Goal: Communication & Community: Participate in discussion

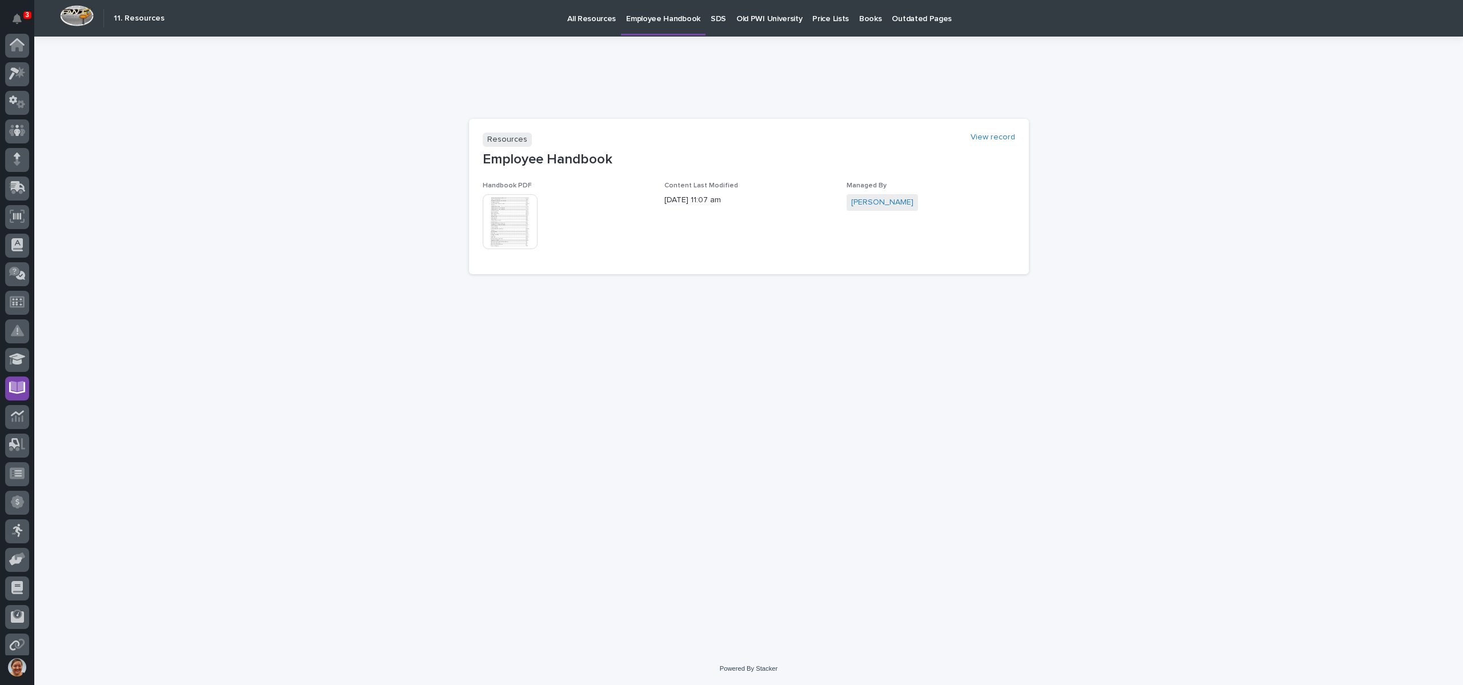
scroll to position [92, 0]
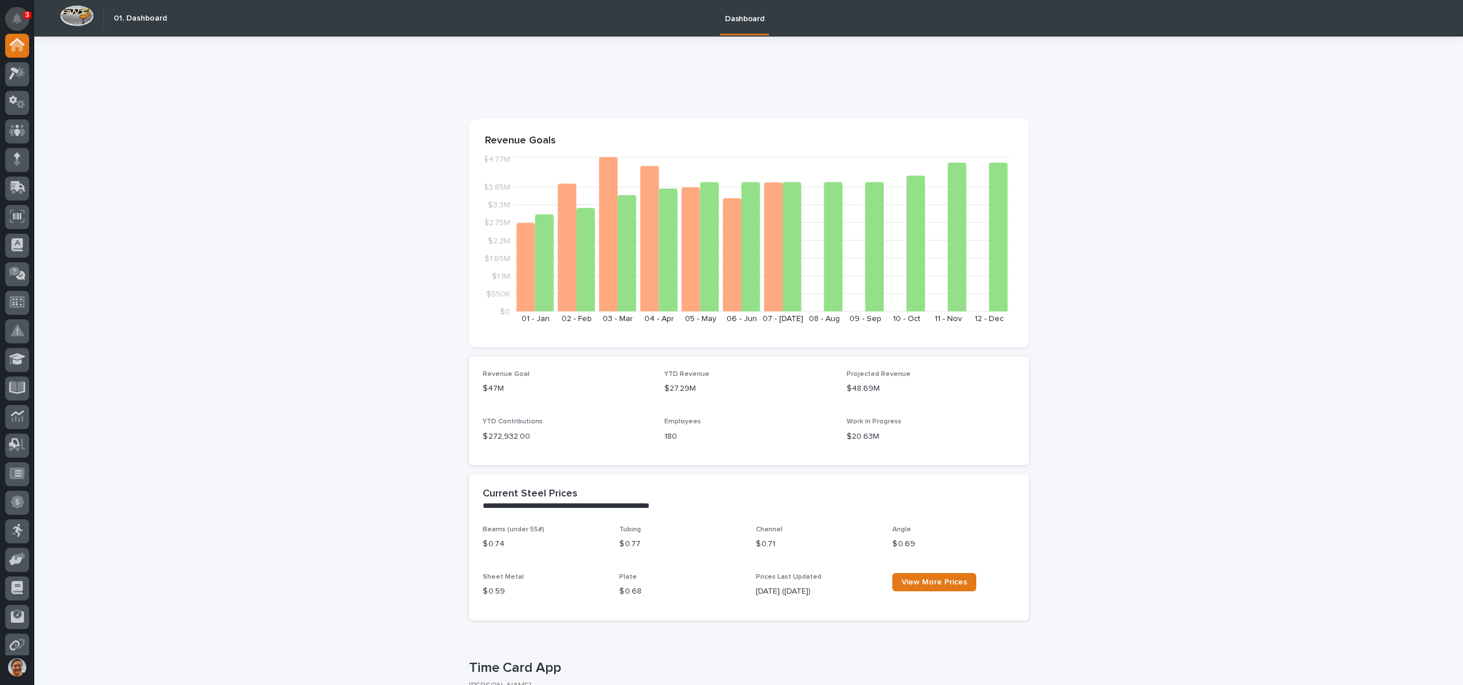
click at [23, 18] on button "Notifications" at bounding box center [17, 19] width 24 height 24
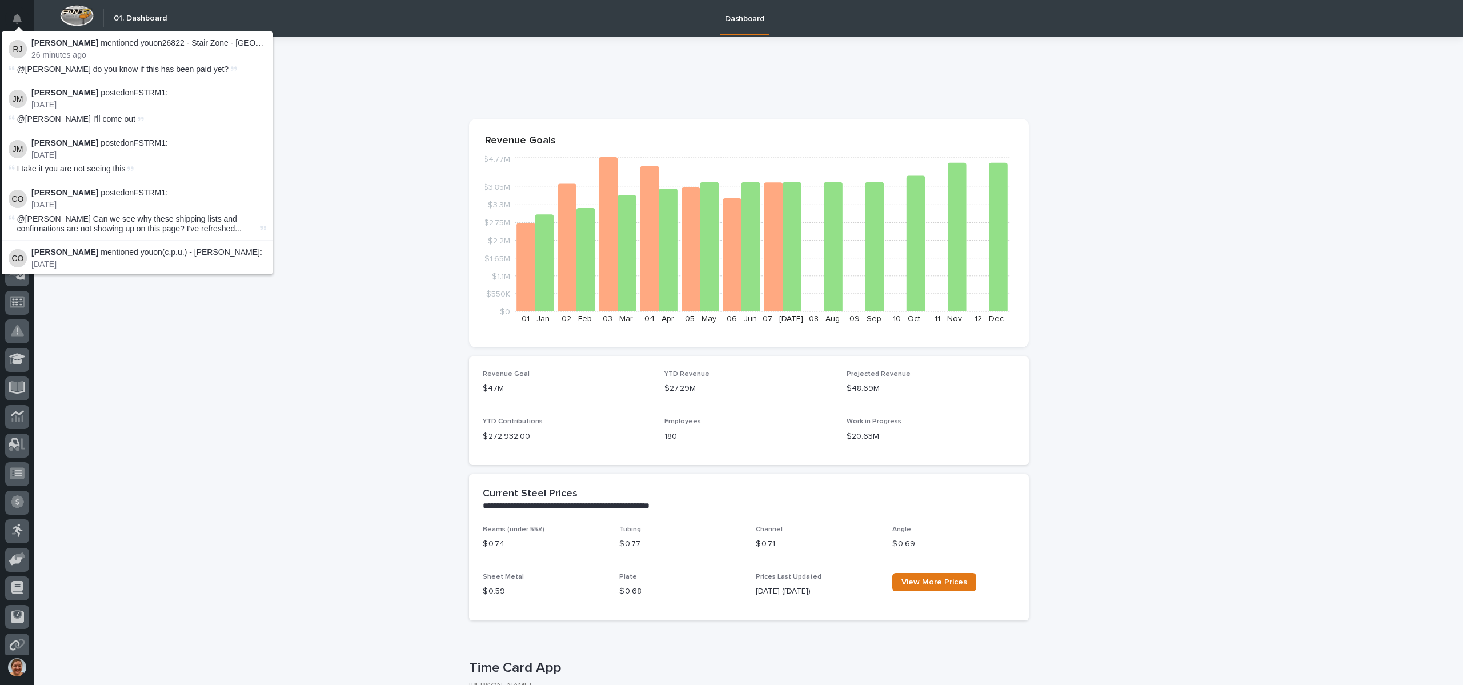
click at [201, 45] on p "Roark Jones mentioned you on 26822 - Stair Zone - Munster Med Inn - Roof Top St…" at bounding box center [148, 43] width 235 height 10
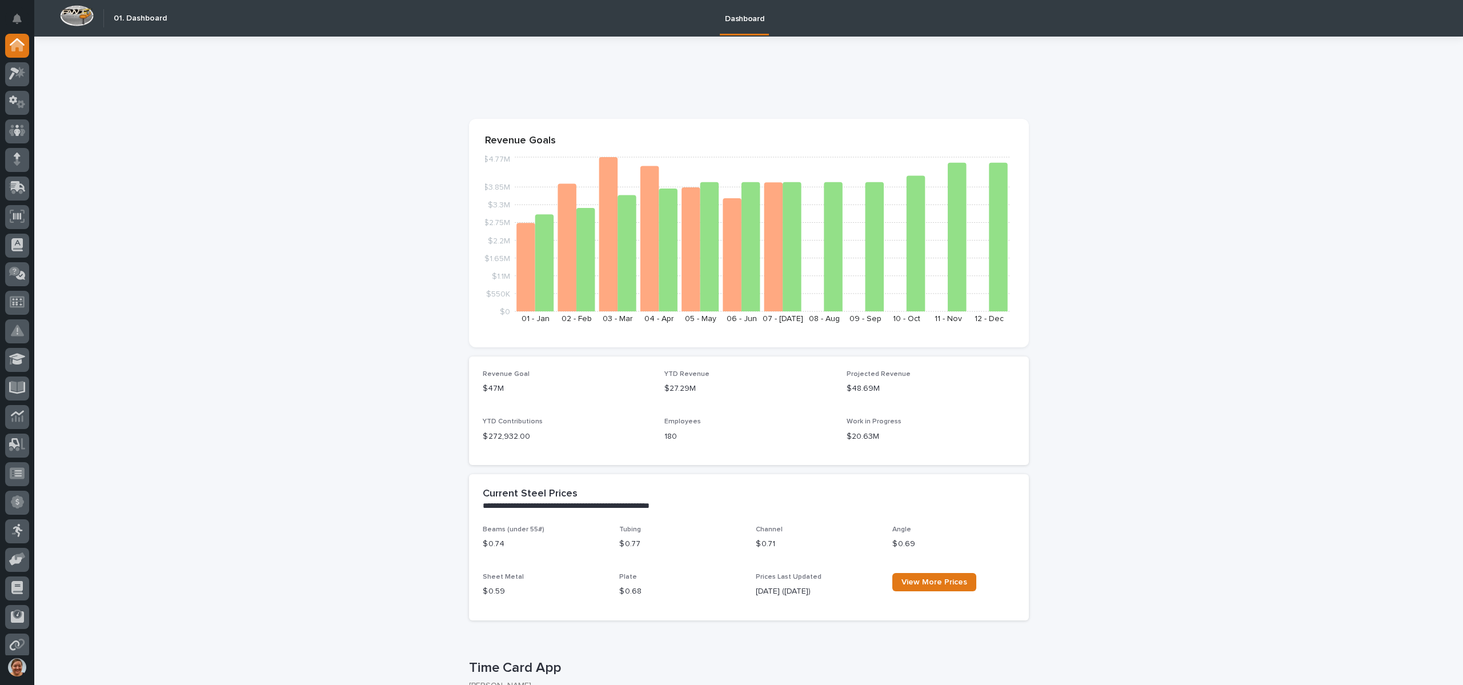
drag, startPoint x: 173, startPoint y: 149, endPoint x: 49, endPoint y: 110, distance: 129.9
click at [14, 71] on icon at bounding box center [14, 73] width 10 height 13
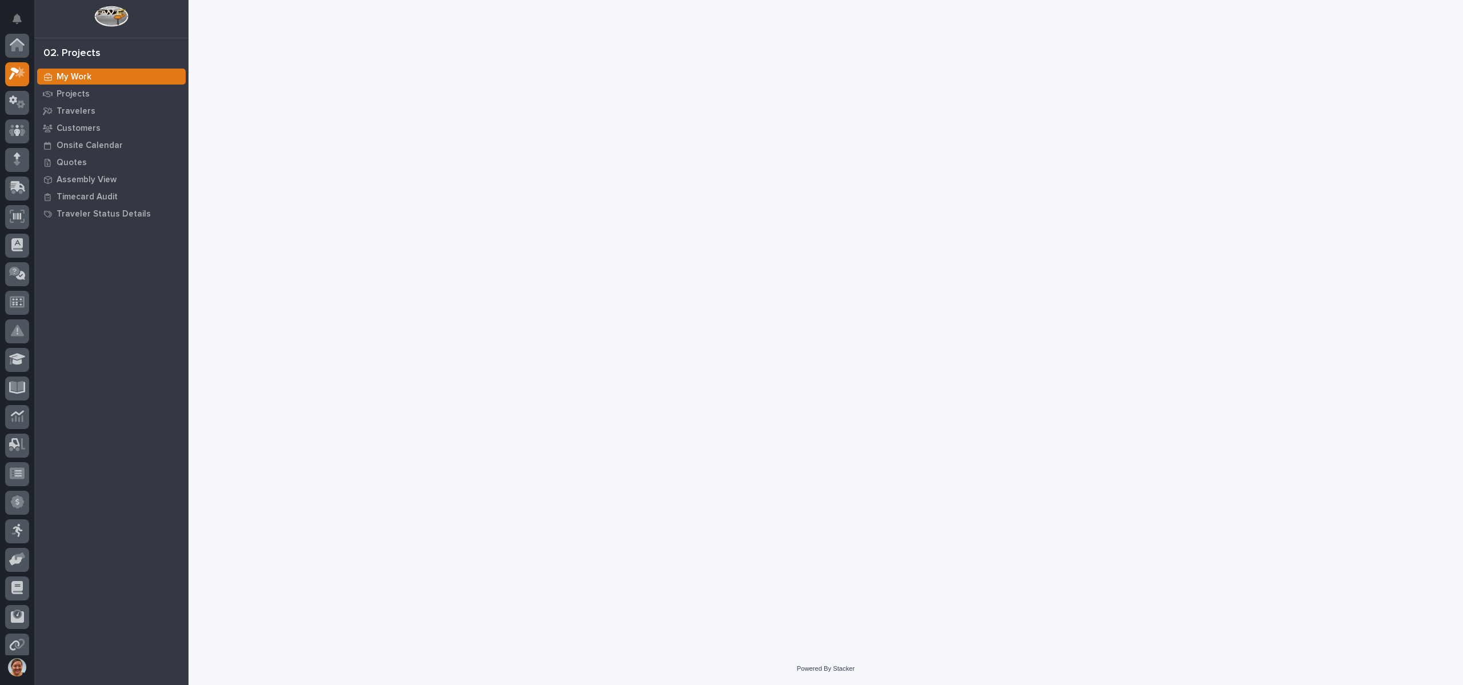
scroll to position [29, 0]
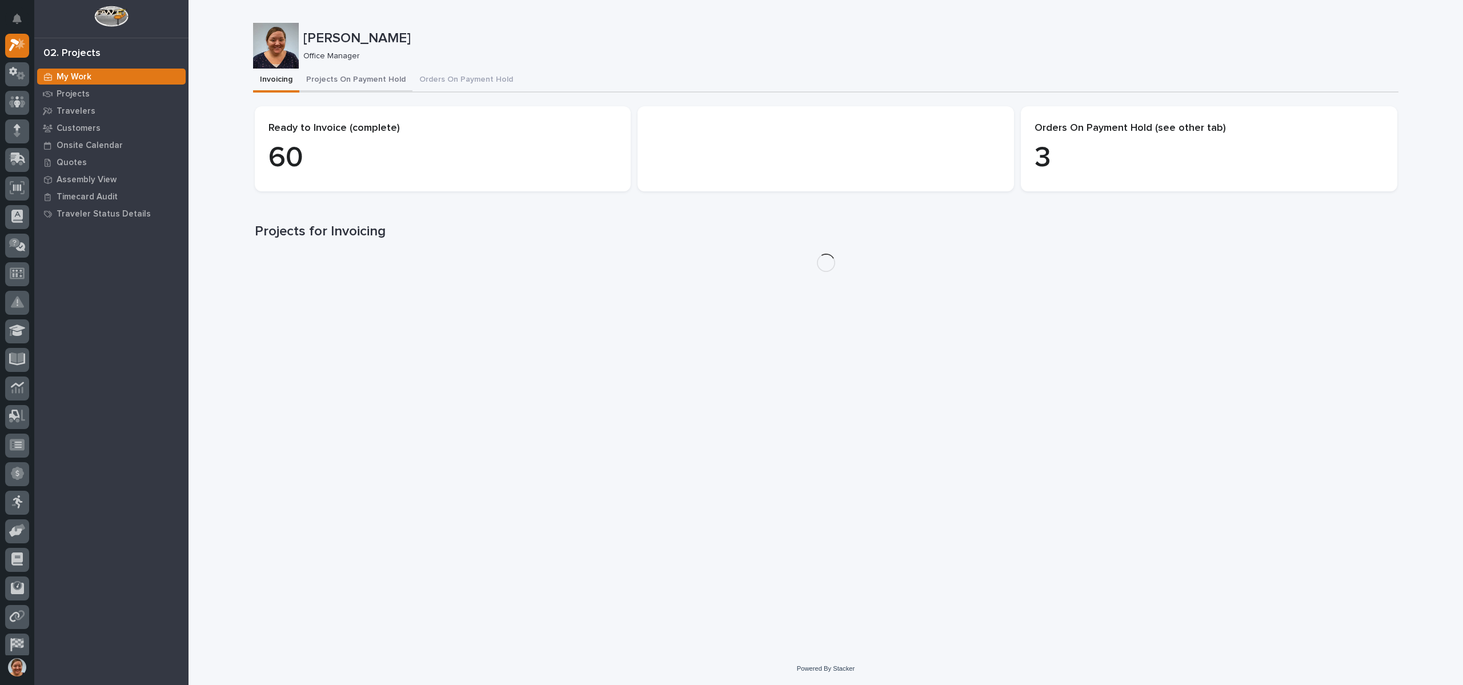
click at [346, 79] on button "Projects On Payment Hold" at bounding box center [355, 81] width 113 height 24
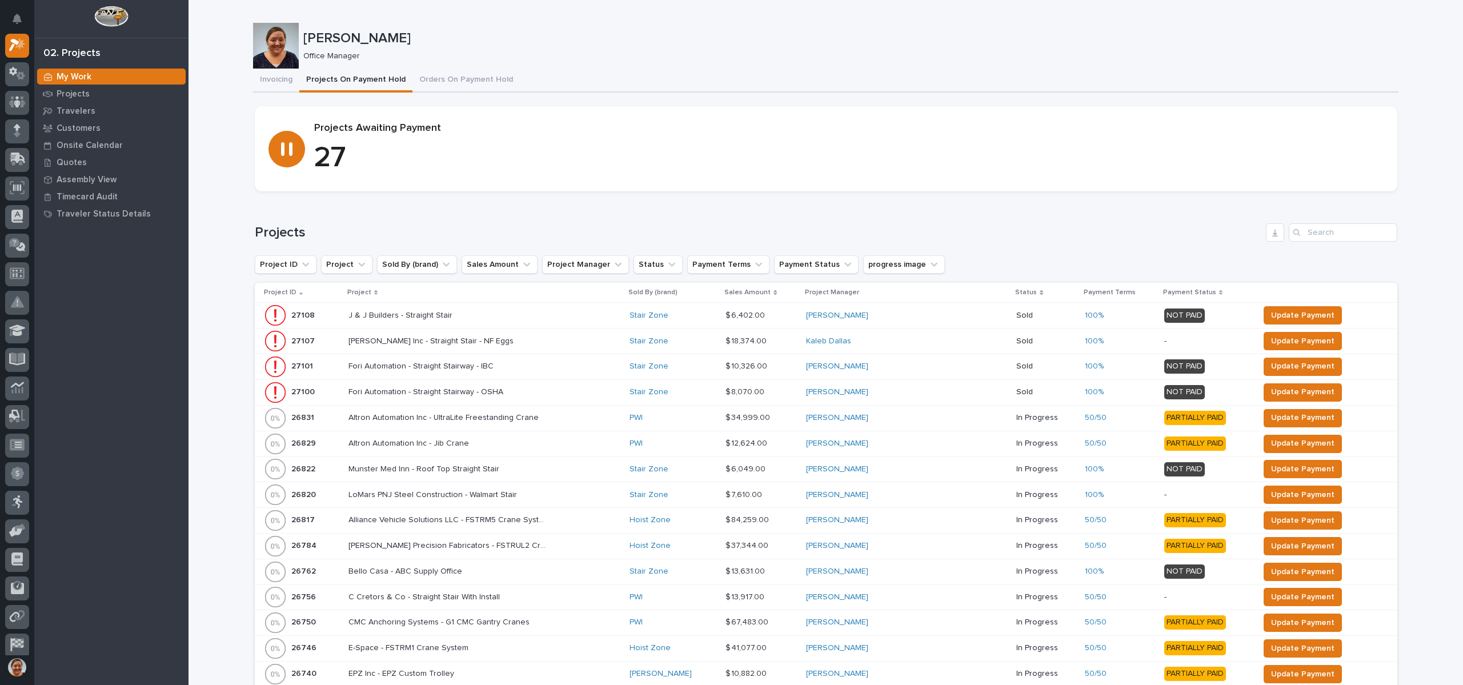
click at [361, 292] on p "Project" at bounding box center [359, 292] width 24 height 13
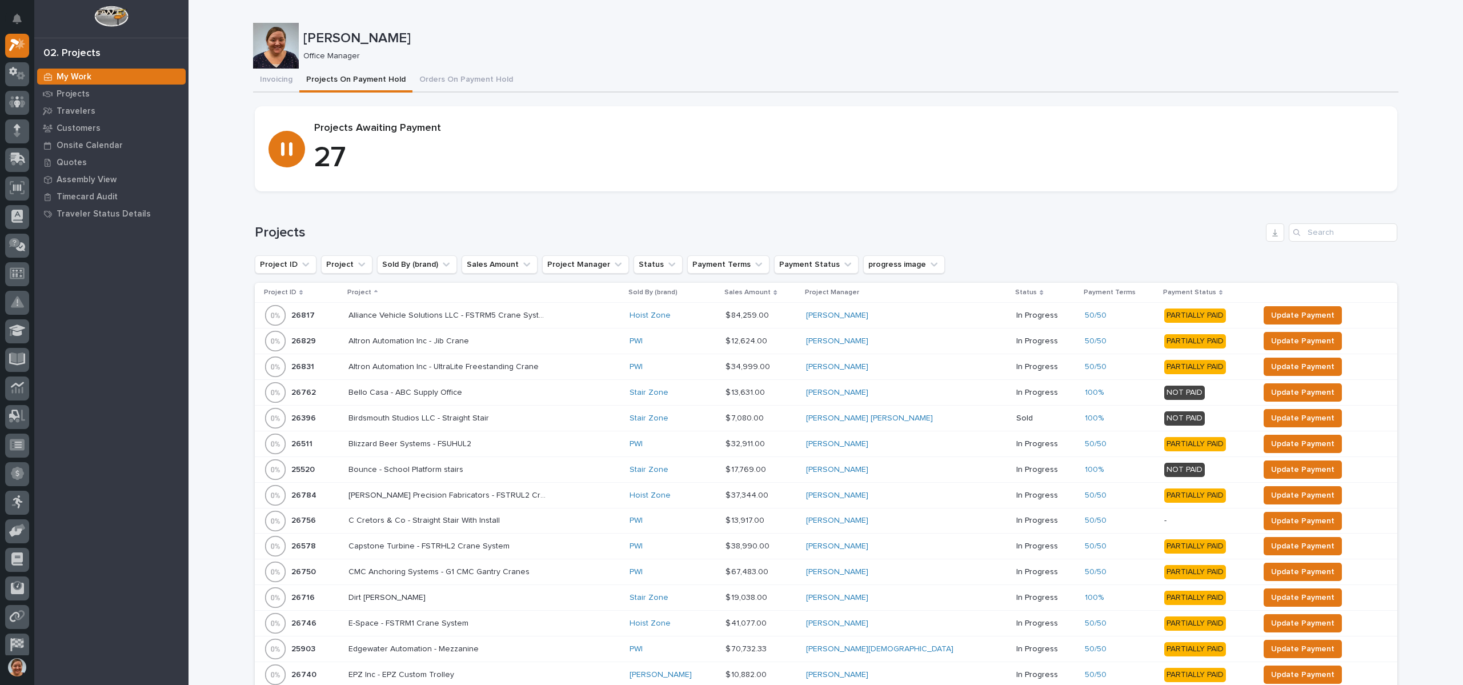
click at [247, 201] on div "Loading... Saving… Loading... Saving… Kendra Gingerich Kendra Gingerich Office …" at bounding box center [825, 532] width 1157 height 1064
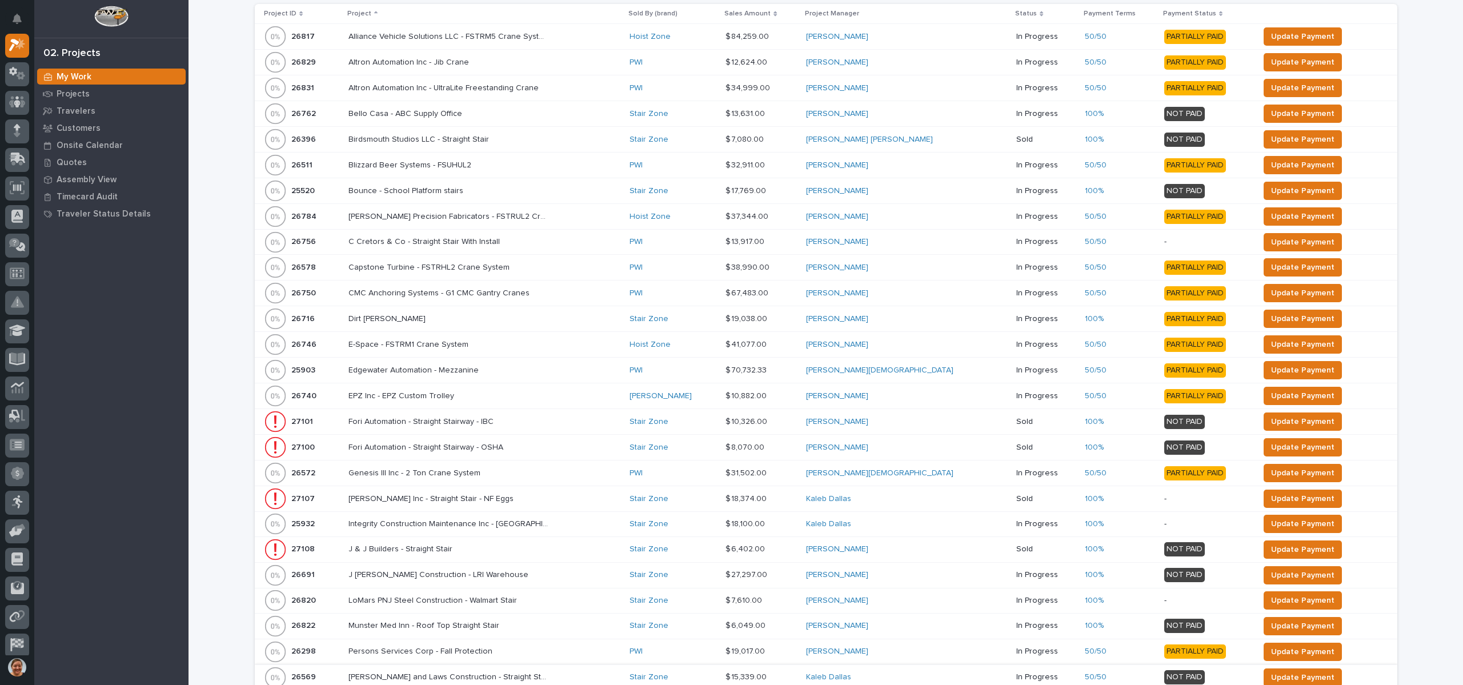
scroll to position [440, 0]
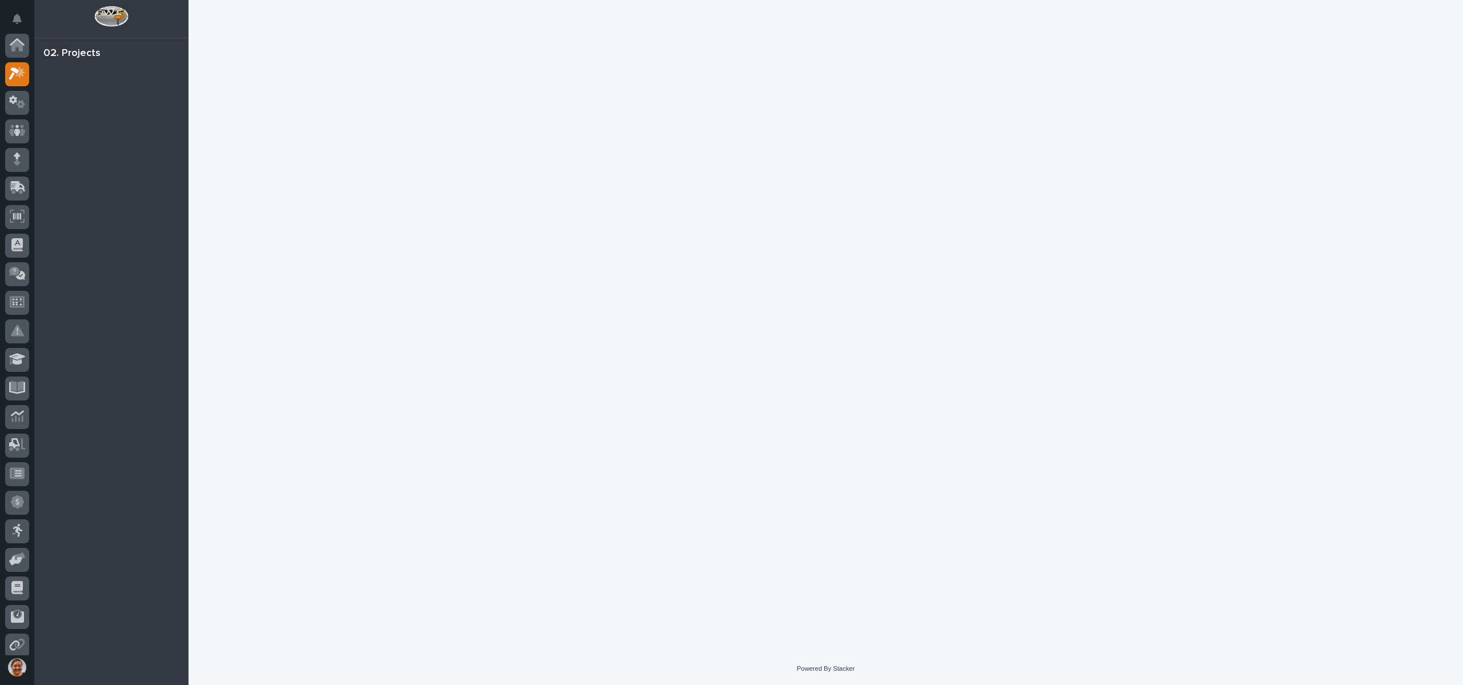
scroll to position [29, 0]
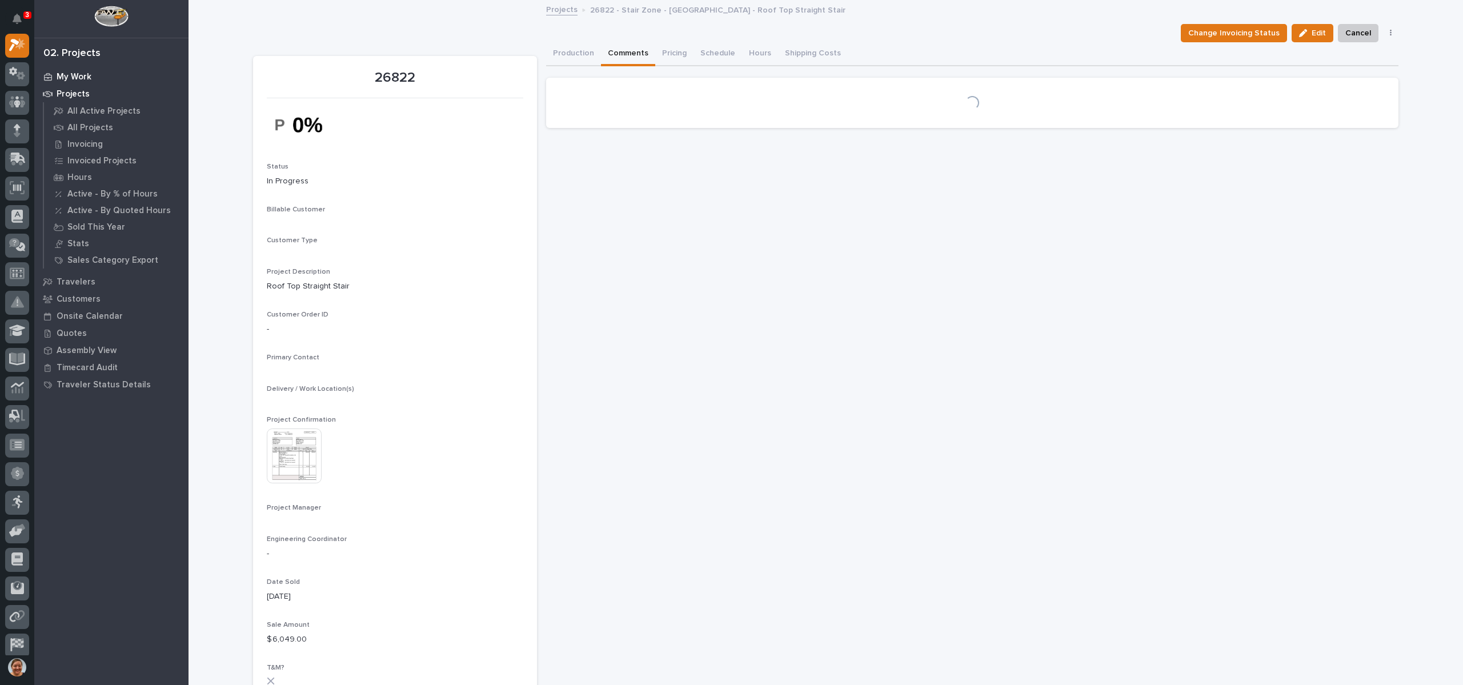
click at [84, 73] on p "My Work" at bounding box center [74, 77] width 35 height 10
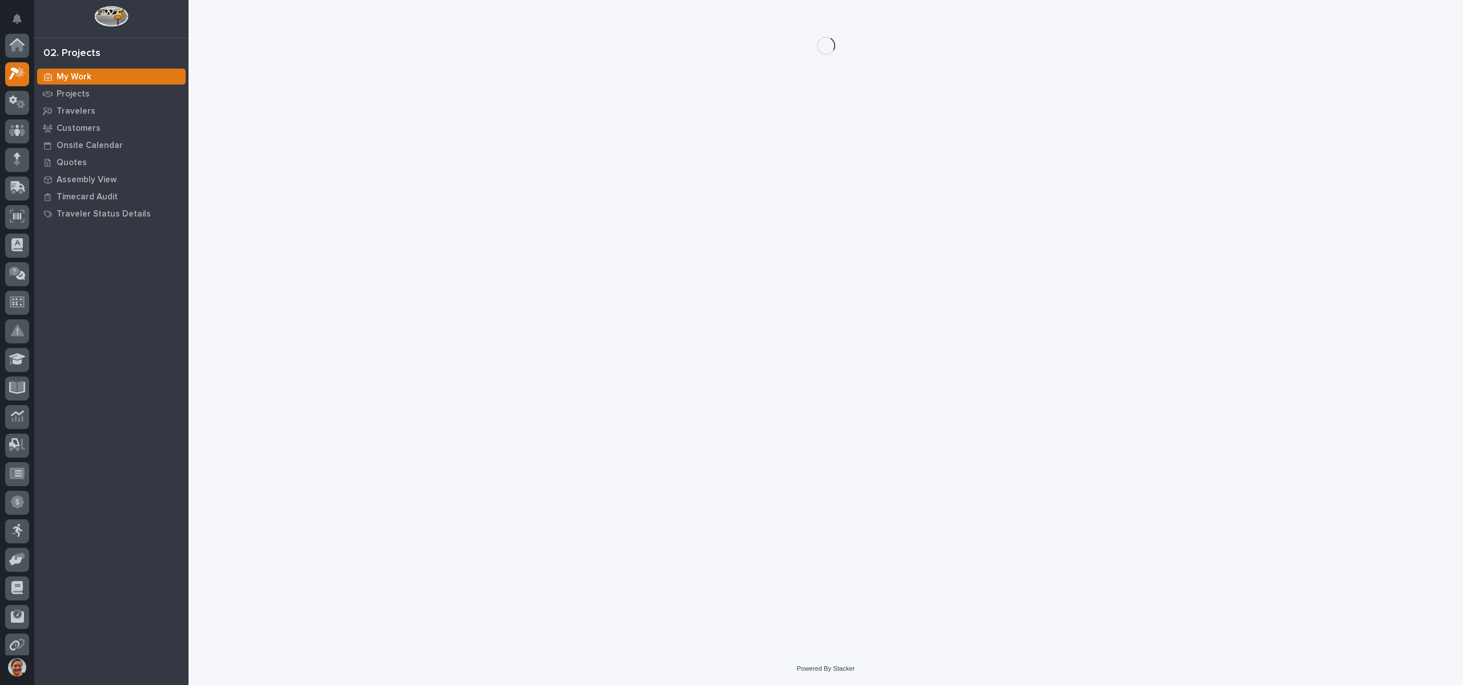
scroll to position [29, 0]
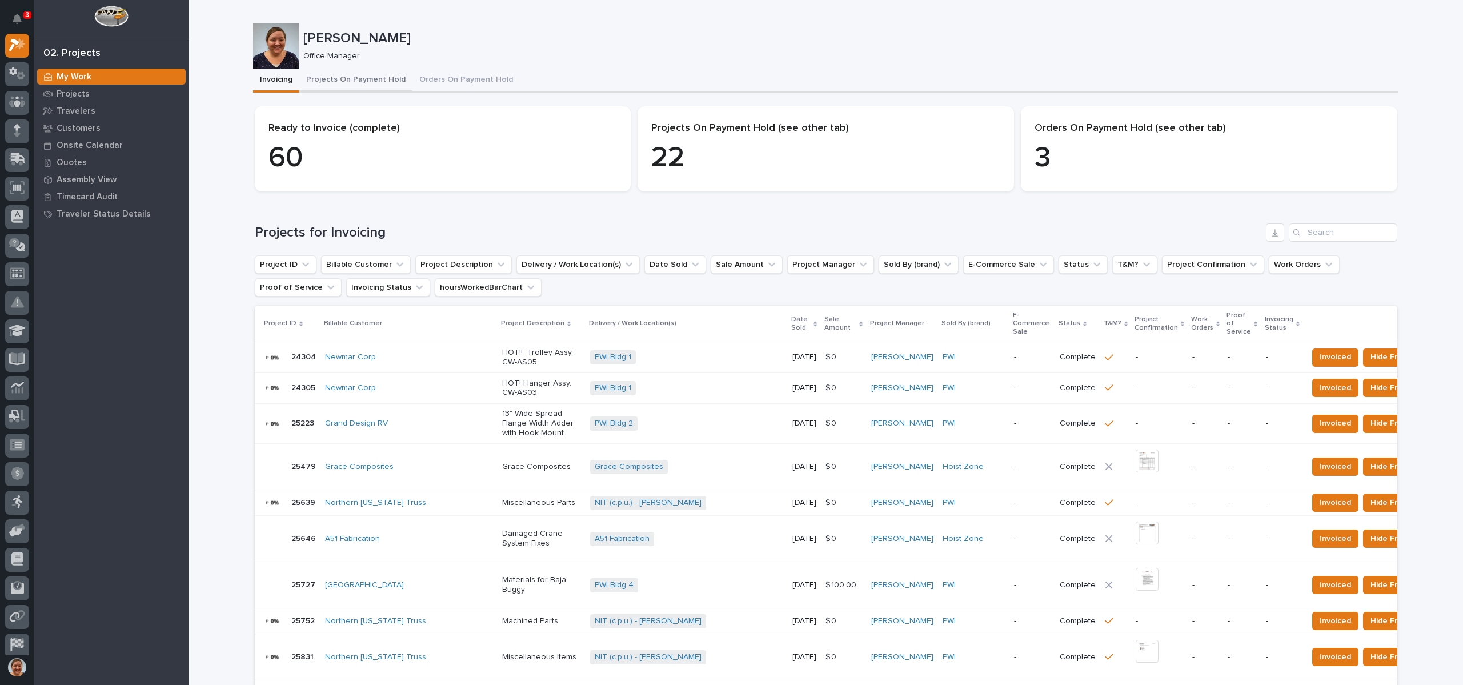
click at [336, 80] on button "Projects On Payment Hold" at bounding box center [355, 81] width 113 height 24
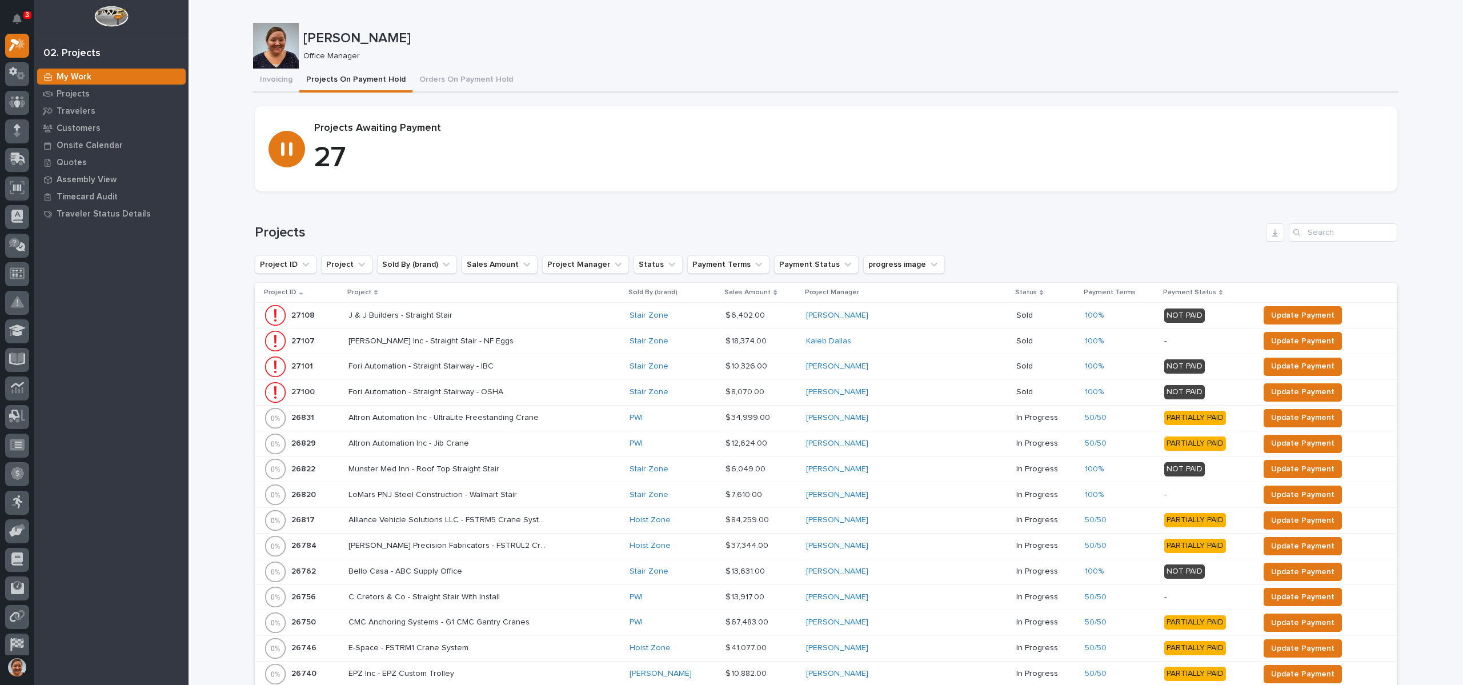
click at [365, 291] on p "Project" at bounding box center [359, 292] width 24 height 13
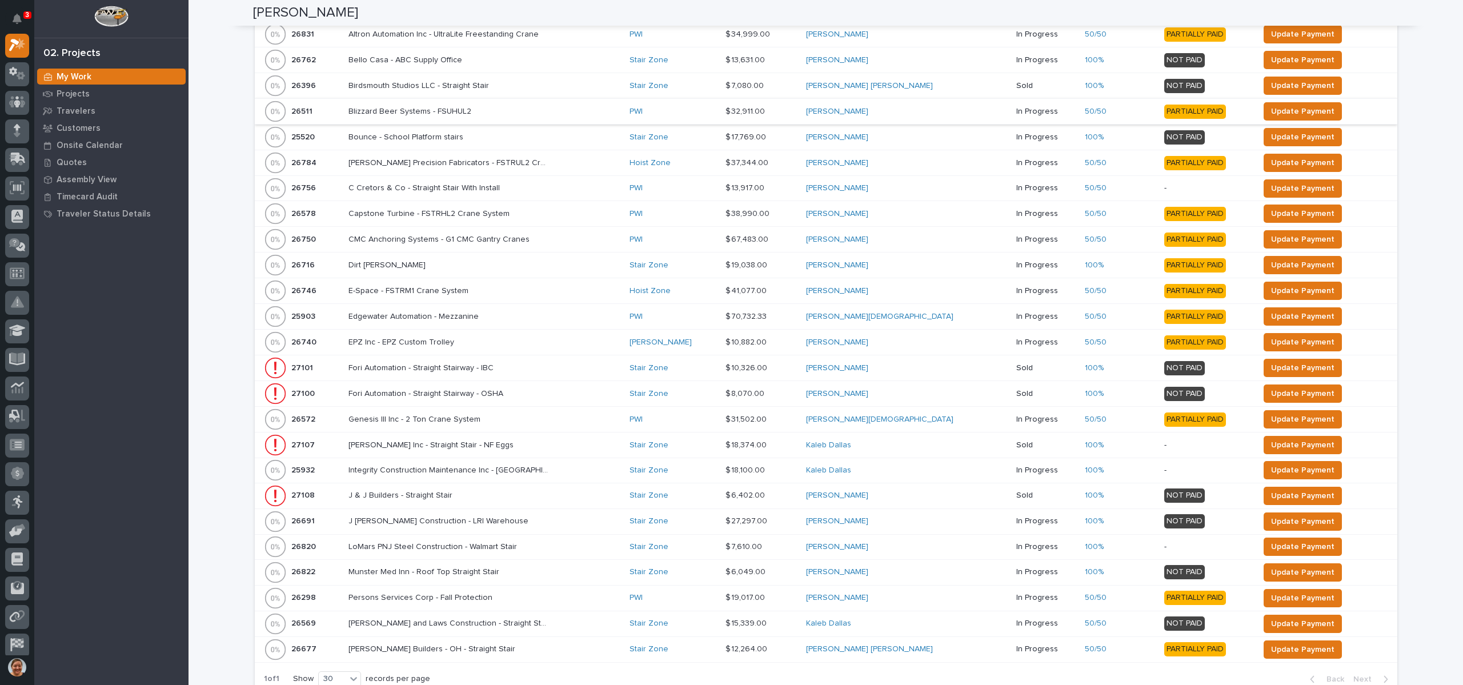
scroll to position [343, 0]
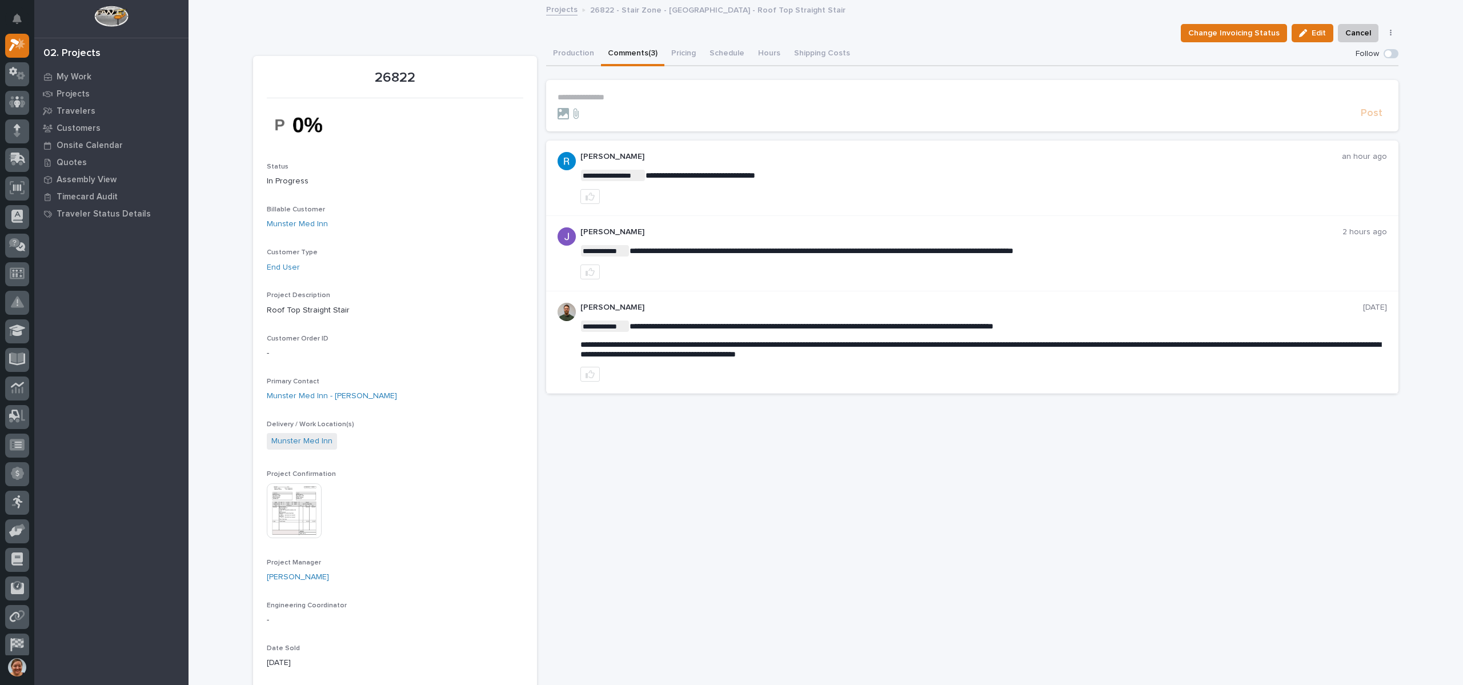
click at [607, 98] on p "**********" at bounding box center [972, 98] width 829 height 10
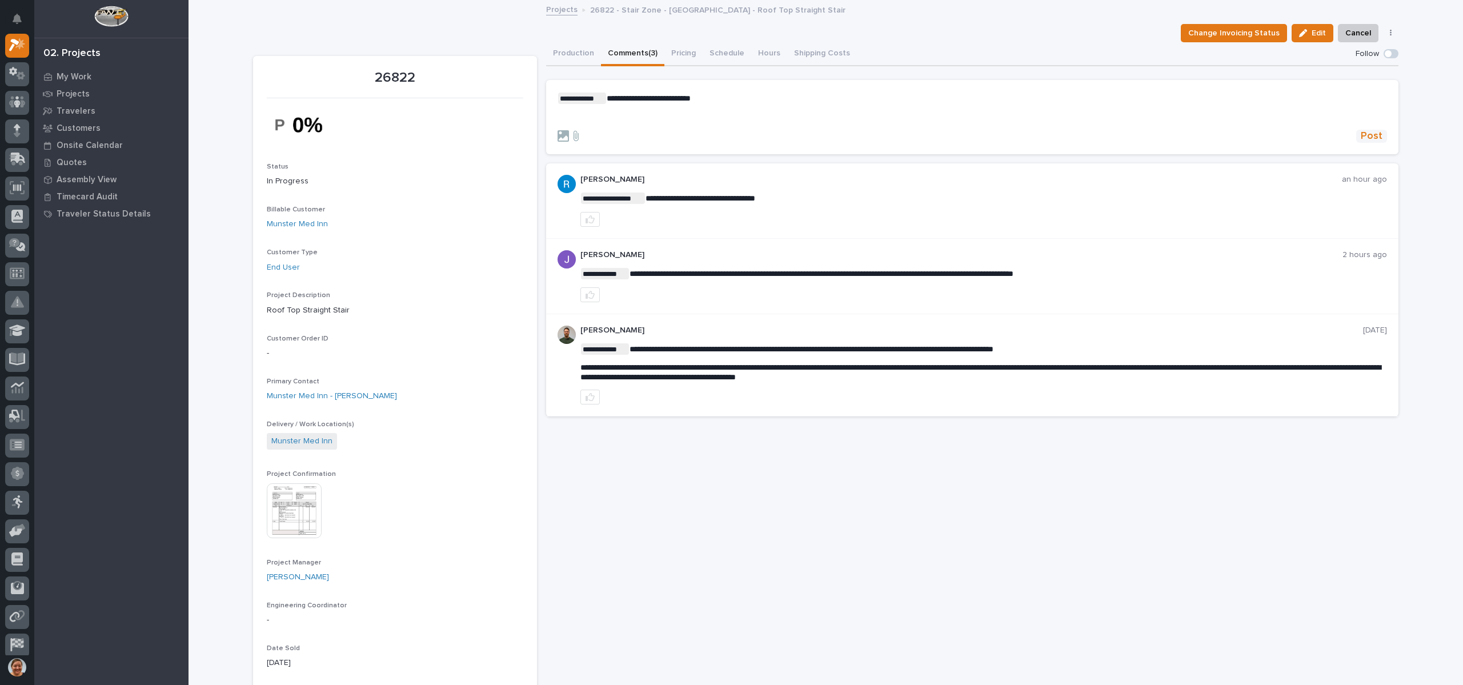
click at [1373, 133] on span "Post" at bounding box center [1372, 136] width 22 height 13
